Goal: Communication & Community: Participate in discussion

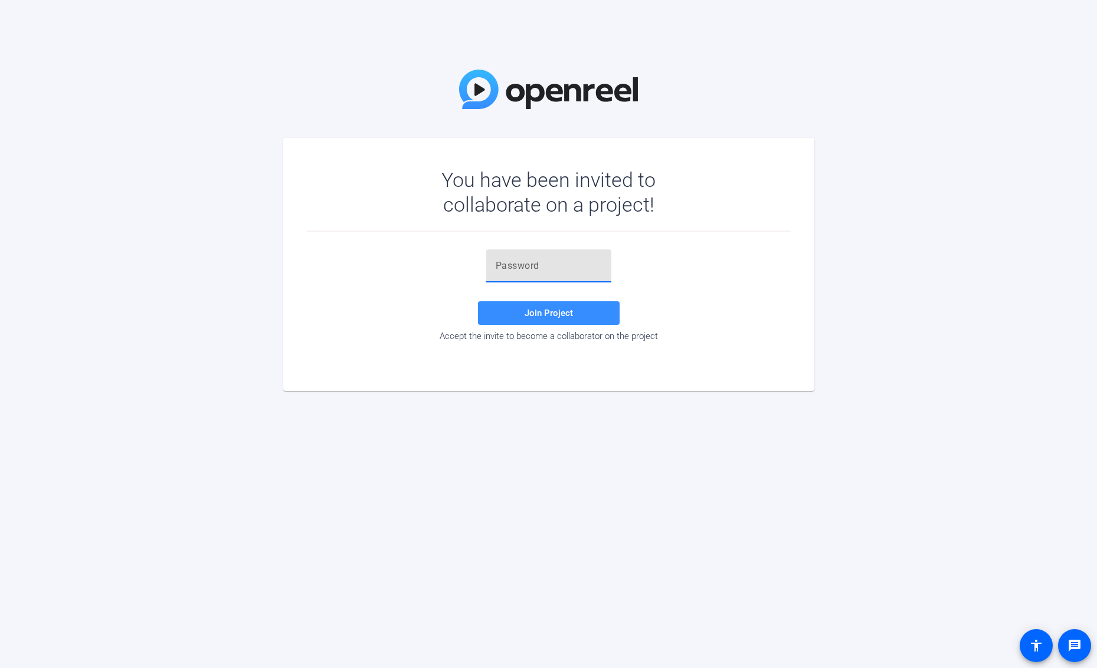
click at [533, 259] on input "text" at bounding box center [549, 266] width 106 height 14
paste input "rEZbz("
type input "rEZbz("
click at [582, 307] on span at bounding box center [549, 313] width 142 height 28
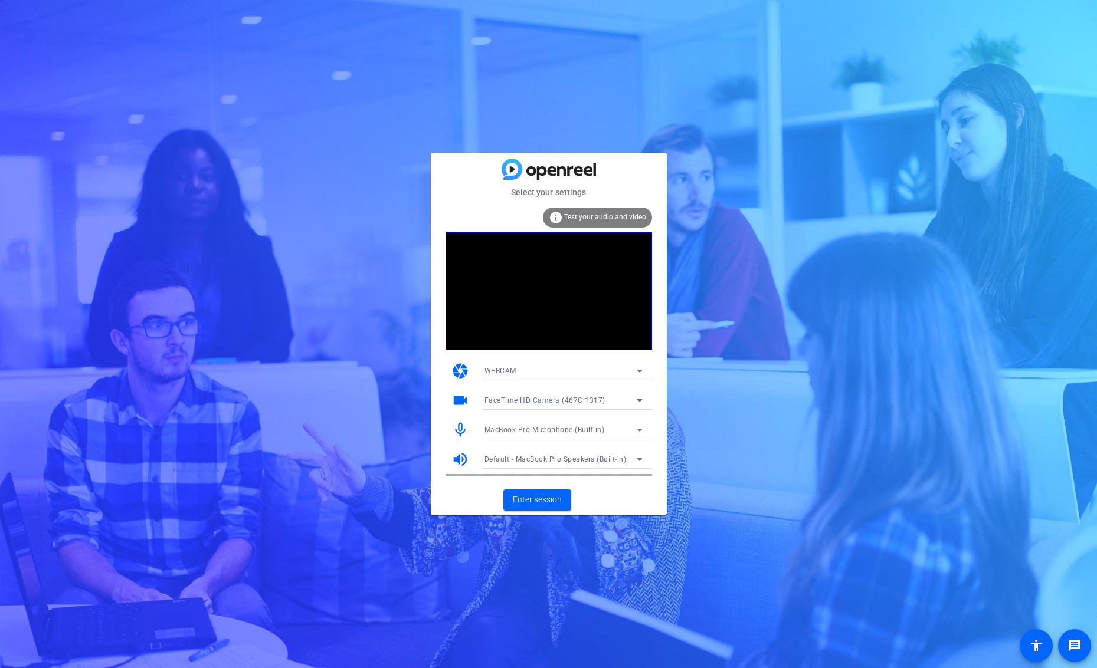
click at [639, 398] on icon at bounding box center [639, 400] width 14 height 14
click at [599, 444] on span "NexiGo N60 FHD Webcam (1d6c:0103)" at bounding box center [550, 443] width 132 height 14
click at [595, 403] on span "NexiGo N60 FHD Webcam (1d6c:0103)" at bounding box center [551, 400] width 135 height 8
click at [587, 418] on span "FaceTime HD Camera (467C:1317)" at bounding box center [543, 424] width 119 height 14
click at [601, 399] on span "FaceTime HD Camera (467C:1317)" at bounding box center [544, 400] width 121 height 8
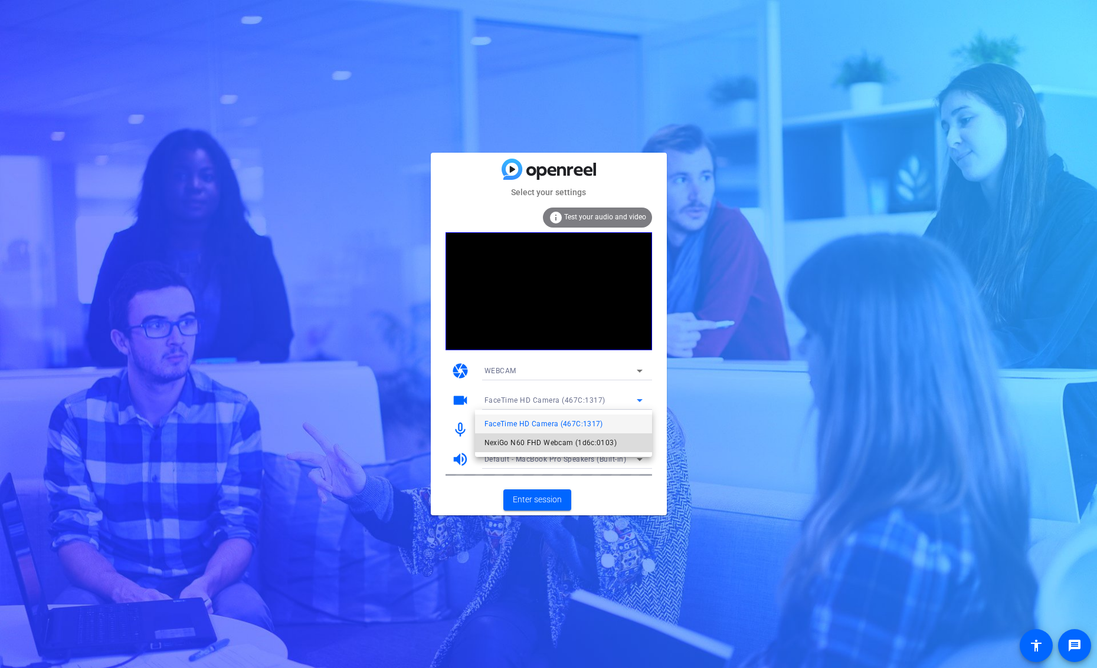
click at [587, 441] on span "NexiGo N60 FHD Webcam (1d6c:0103)" at bounding box center [550, 443] width 132 height 14
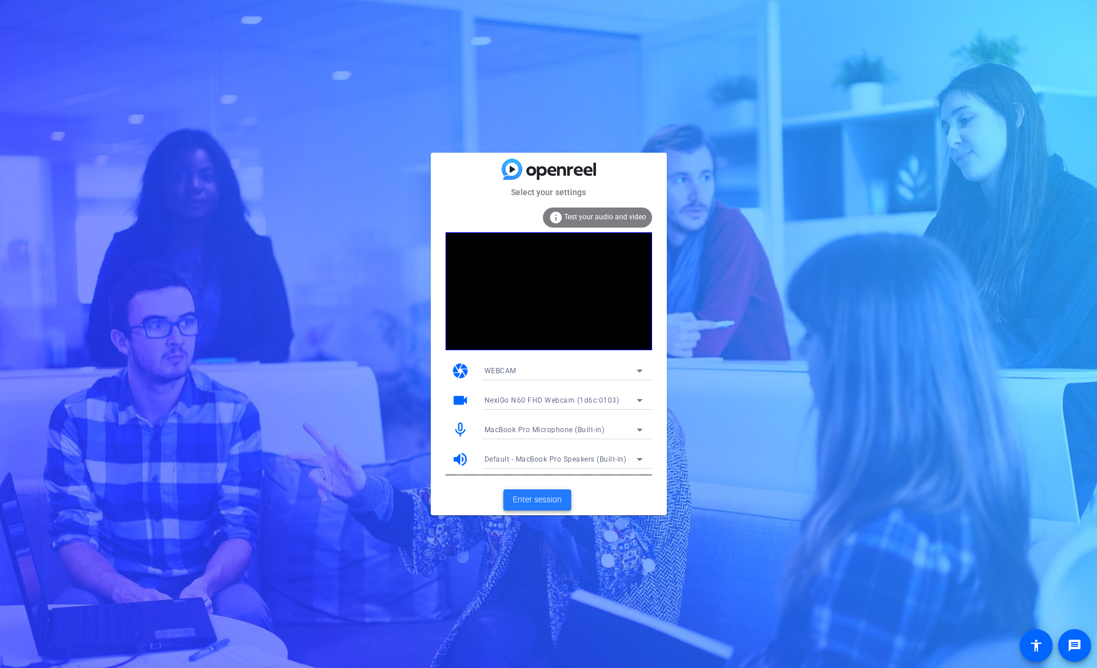
click at [537, 501] on span "Enter session" at bounding box center [537, 500] width 49 height 12
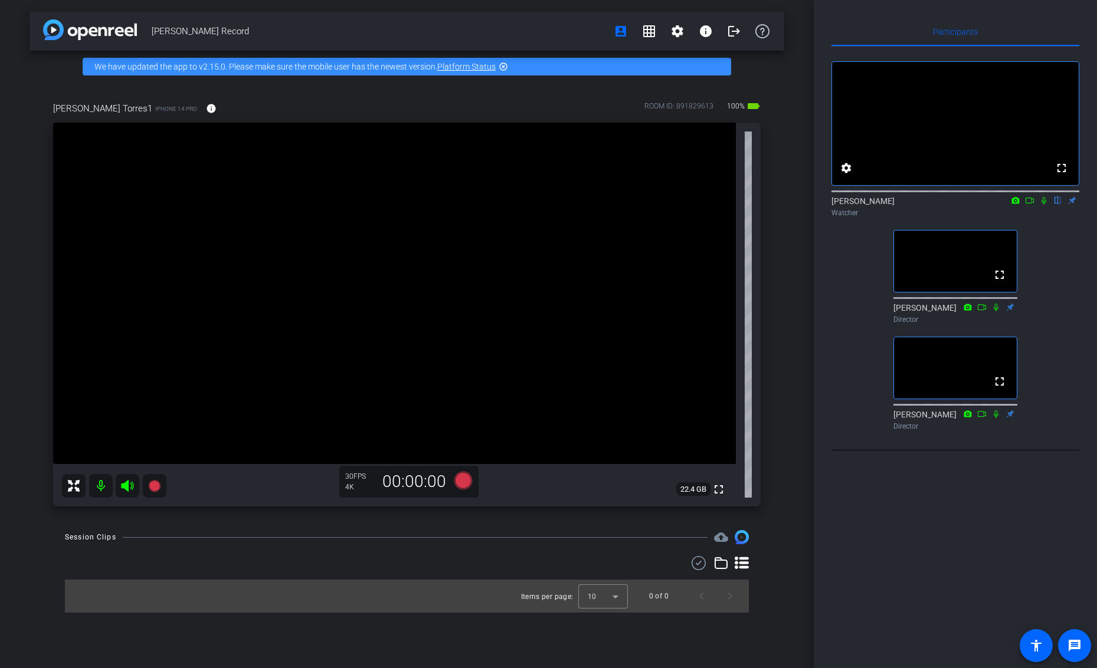
click at [1042, 205] on icon at bounding box center [1043, 201] width 5 height 8
click at [1042, 205] on icon at bounding box center [1044, 201] width 6 height 8
click at [1026, 205] on icon at bounding box center [1029, 200] width 9 height 8
click at [1044, 204] on icon at bounding box center [1043, 200] width 6 height 6
click at [848, 175] on mat-icon "settings" at bounding box center [846, 168] width 14 height 14
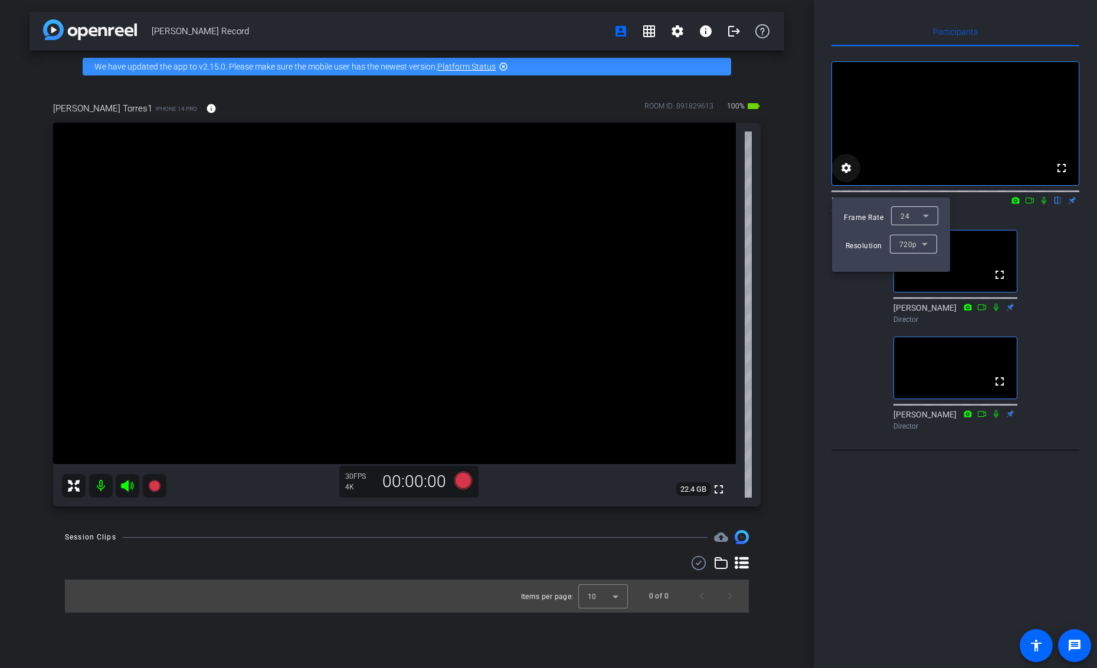
click at [848, 187] on div at bounding box center [548, 334] width 1097 height 668
click at [1057, 205] on mat-icon "flip" at bounding box center [1058, 200] width 14 height 11
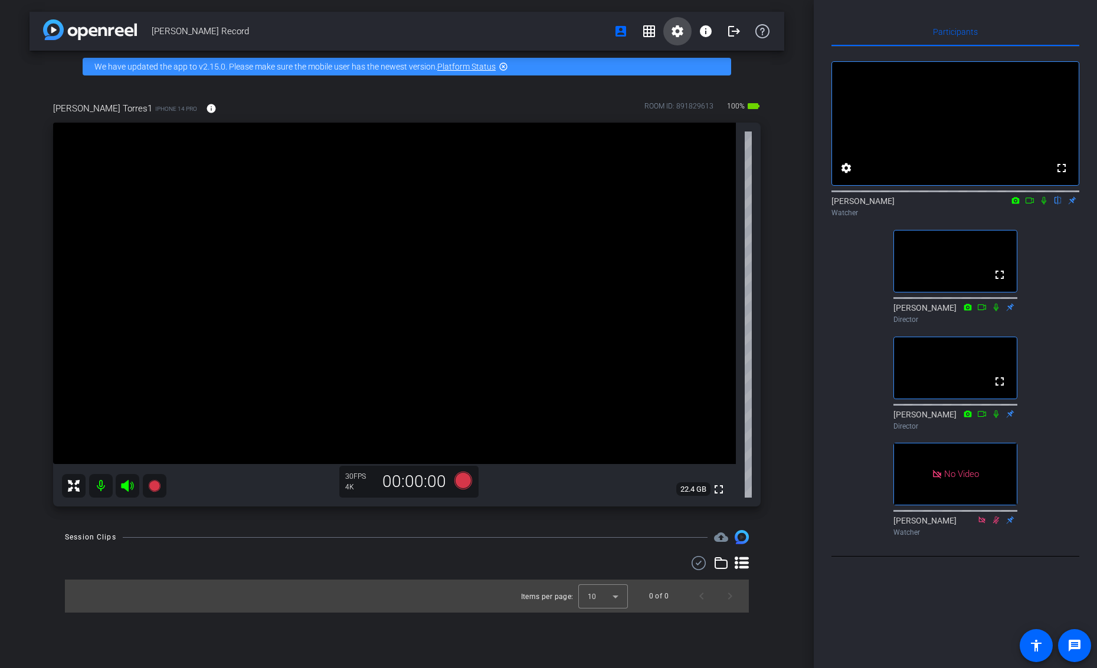
click at [681, 34] on mat-icon "settings" at bounding box center [677, 31] width 14 height 14
click at [680, 33] on div at bounding box center [548, 334] width 1097 height 668
click at [649, 34] on mat-icon "grid_on" at bounding box center [649, 31] width 14 height 14
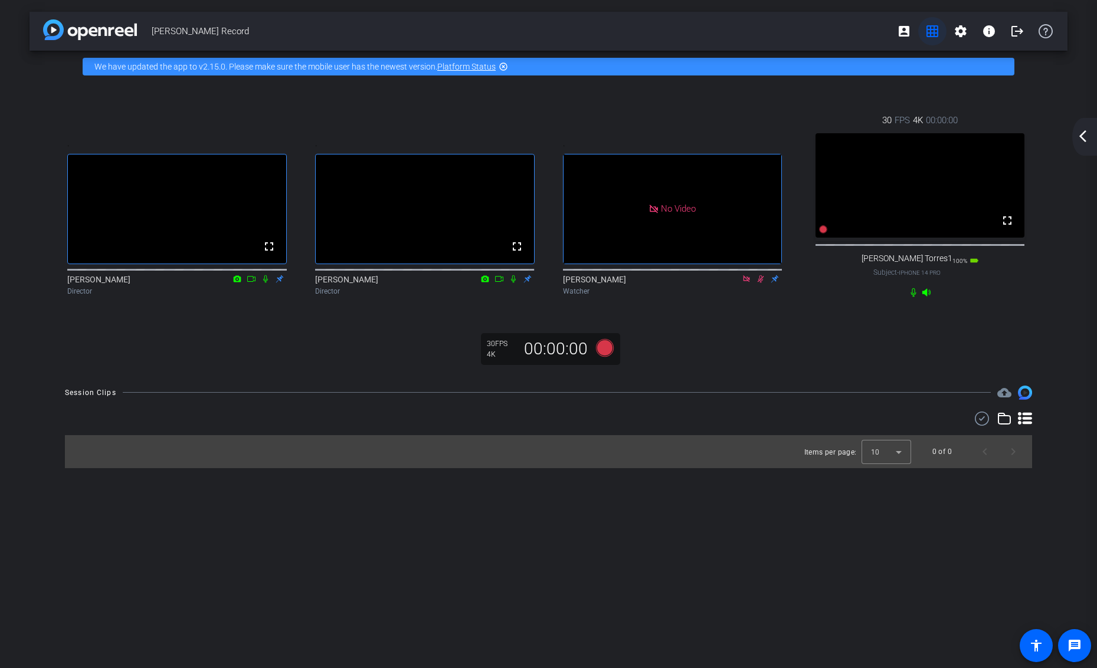
click at [930, 33] on mat-icon "grid_on" at bounding box center [932, 31] width 14 height 14
click at [902, 32] on mat-icon "account_box" at bounding box center [904, 31] width 14 height 14
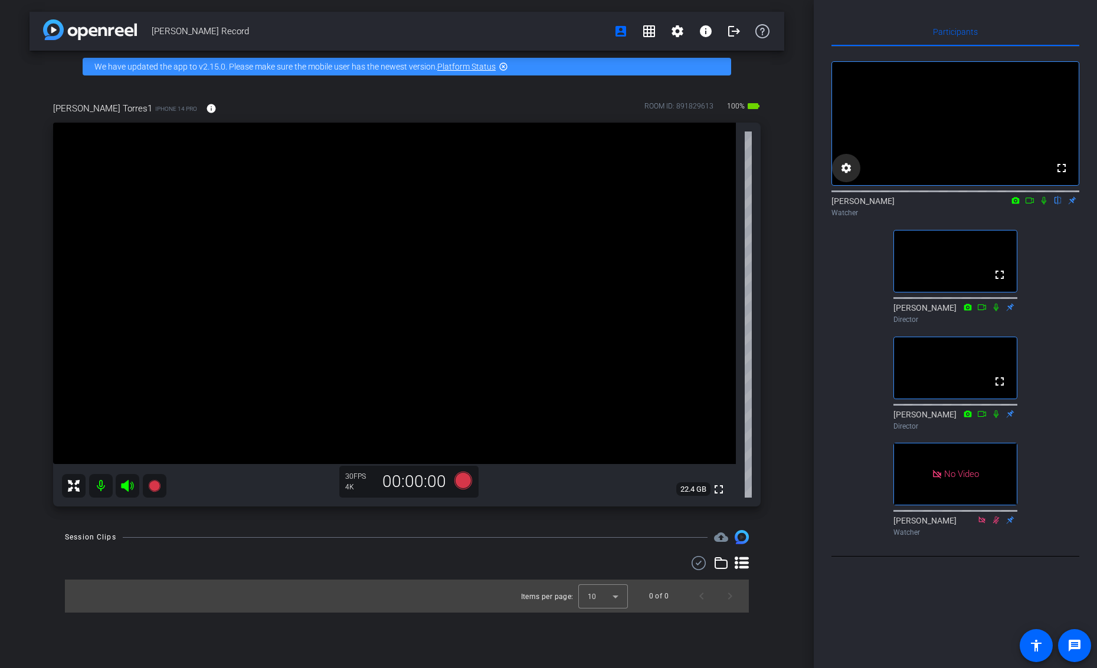
click at [840, 175] on mat-icon "settings" at bounding box center [846, 168] width 14 height 14
click at [840, 184] on div at bounding box center [548, 334] width 1097 height 668
click at [1044, 205] on icon at bounding box center [1043, 200] width 9 height 8
click at [1029, 205] on icon at bounding box center [1029, 200] width 9 height 8
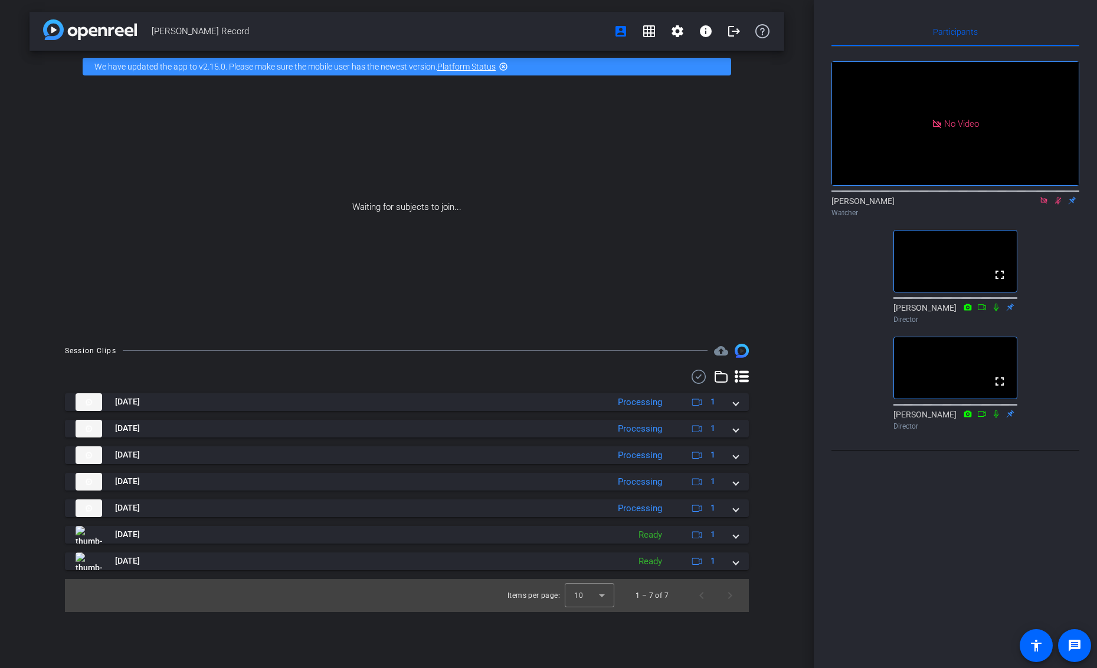
click at [1045, 205] on icon at bounding box center [1043, 200] width 9 height 8
click at [1045, 205] on icon at bounding box center [1044, 201] width 6 height 8
